Goal: Information Seeking & Learning: Understand process/instructions

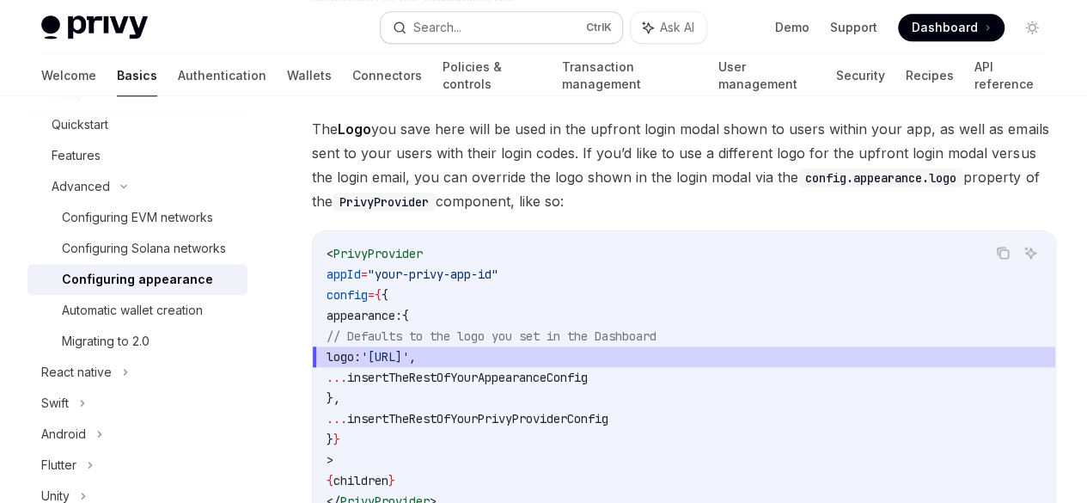
scroll to position [774, 0]
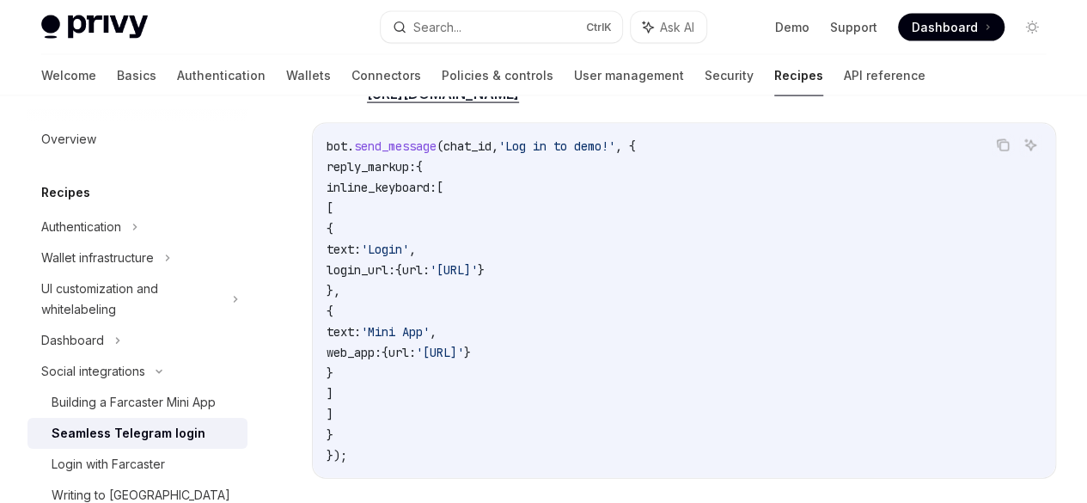
scroll to position [1805, 0]
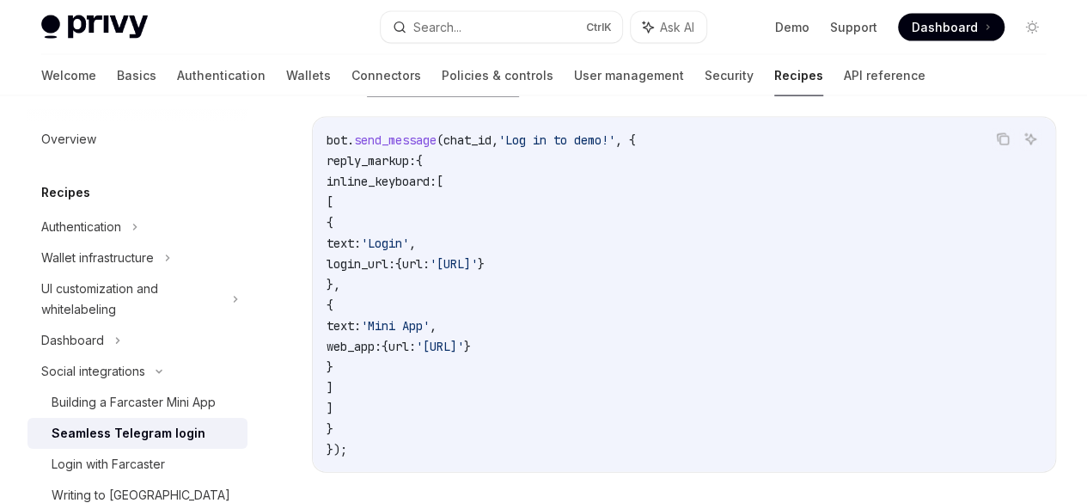
drag, startPoint x: 611, startPoint y: 258, endPoint x: 678, endPoint y: 258, distance: 67.0
drag, startPoint x: 460, startPoint y: 317, endPoint x: 560, endPoint y: 305, distance: 101.3
click at [560, 305] on div "Privy enables developers to quickly integrate Login with Telegram into their ap…" at bounding box center [684, 28] width 744 height 3235
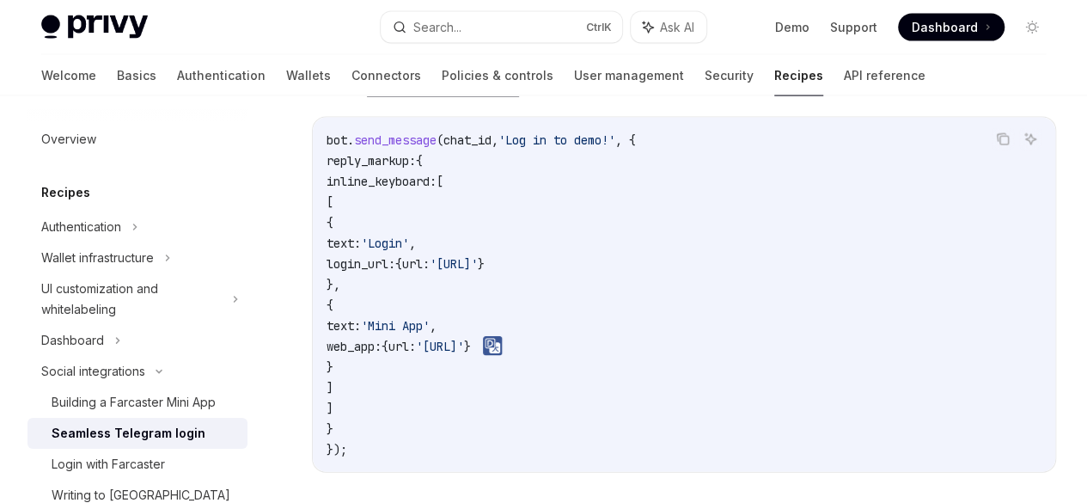
click at [665, 298] on div "Privy enables developers to quickly integrate Login with Telegram into their ap…" at bounding box center [684, 28] width 744 height 3235
drag, startPoint x: 430, startPoint y: 348, endPoint x: 579, endPoint y: 348, distance: 149.6
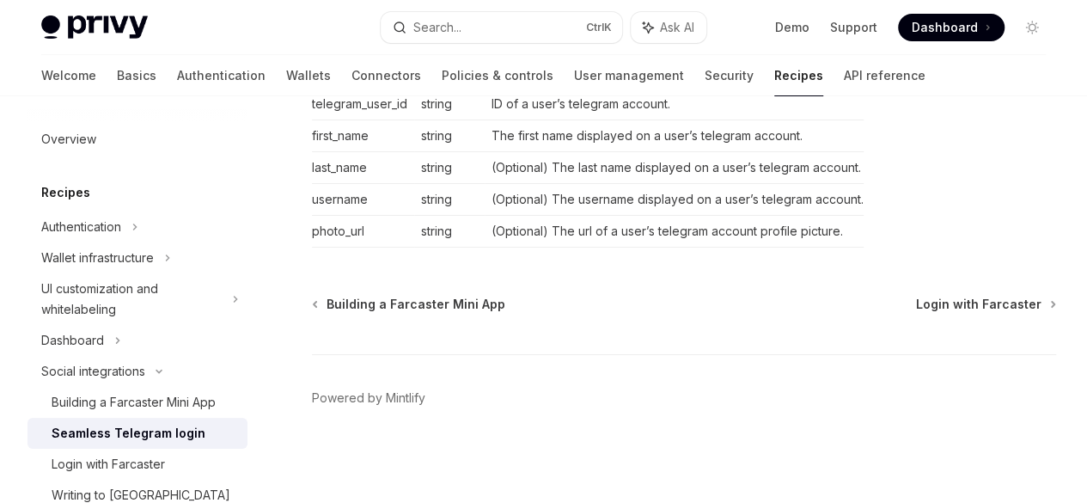
scroll to position [3423, 0]
drag, startPoint x: 500, startPoint y: 349, endPoint x: 523, endPoint y: 342, distance: 23.4
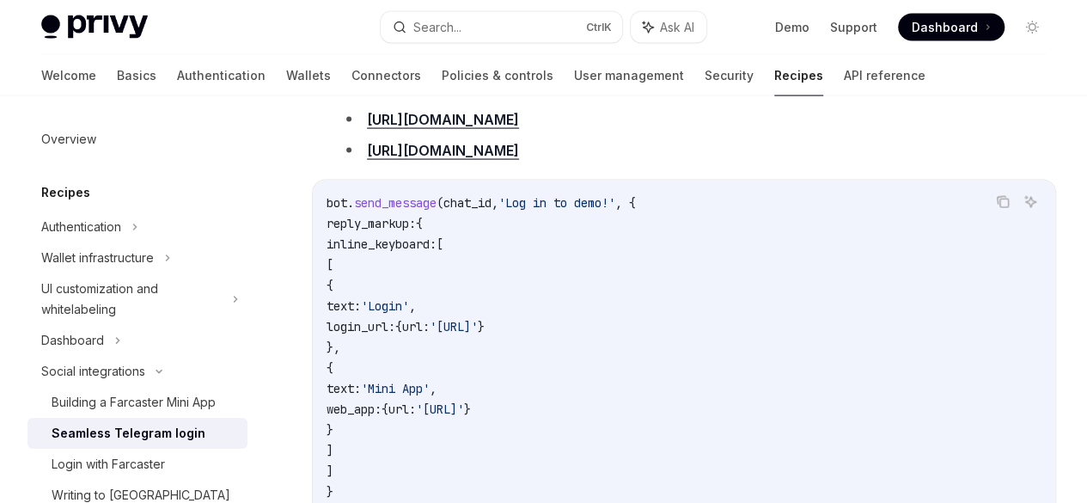
scroll to position [1484, 0]
